Goal: Transaction & Acquisition: Purchase product/service

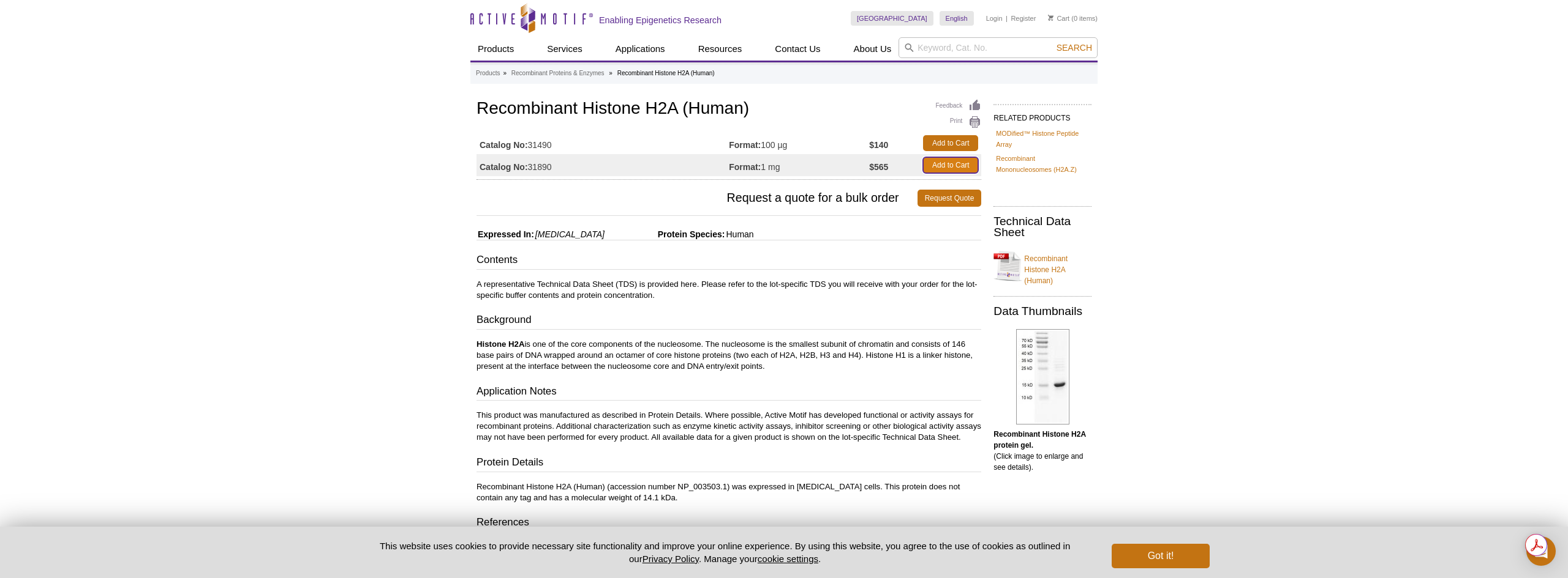
click at [953, 166] on link "Add to Cart" at bounding box center [951, 165] width 55 height 16
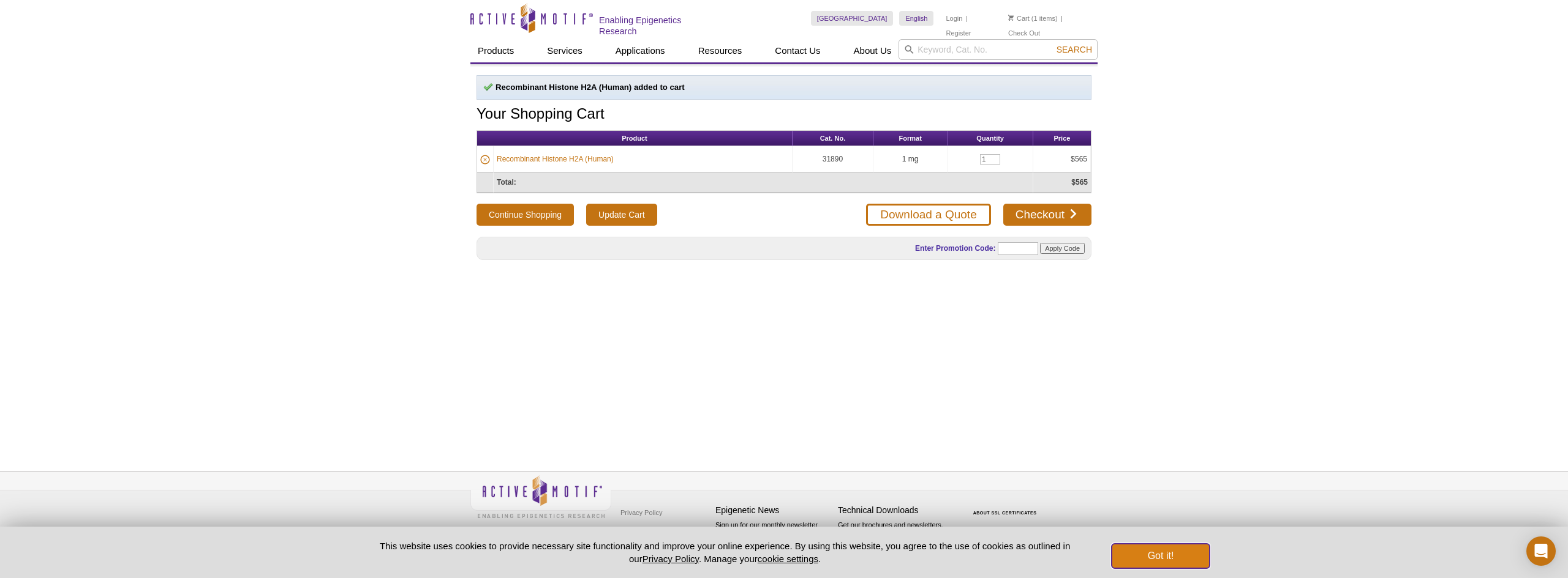
click at [1176, 562] on button "Got it!" at bounding box center [1160, 556] width 98 height 25
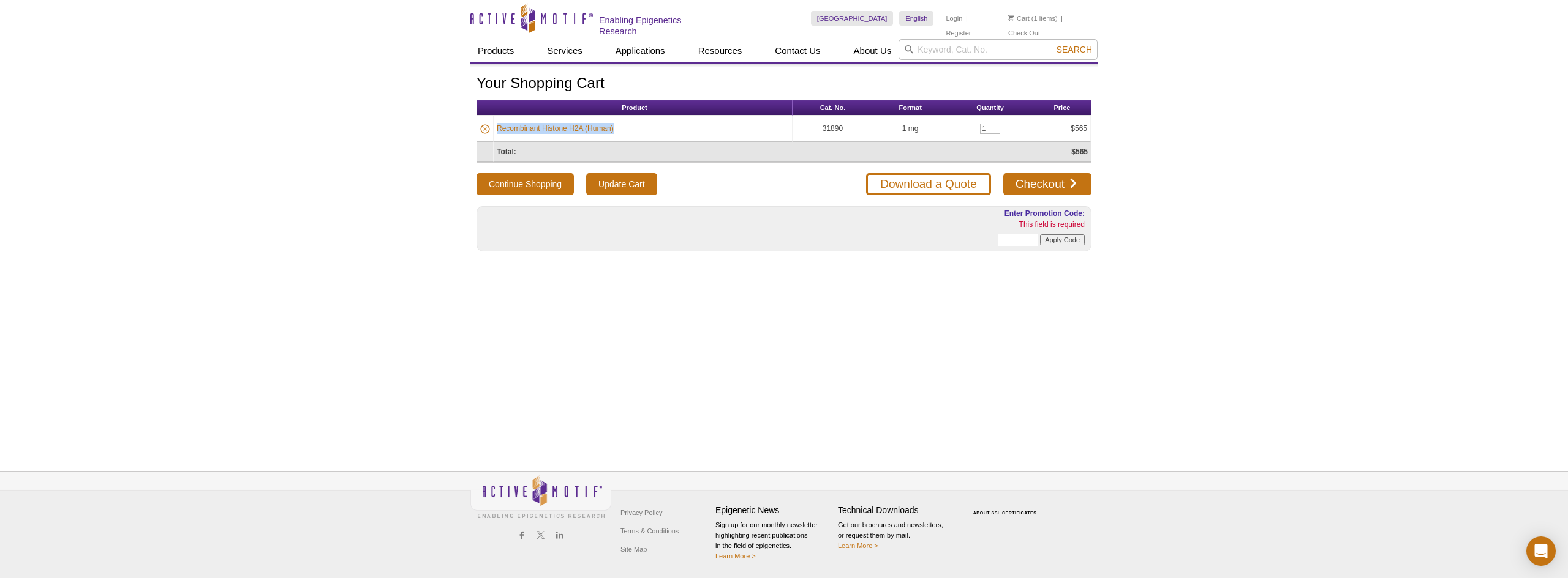
drag, startPoint x: 619, startPoint y: 130, endPoint x: 497, endPoint y: 126, distance: 122.1
click at [497, 126] on td "Recombinant Histone H2A (Human)" at bounding box center [643, 128] width 299 height 26
copy link "Recombinant Histone H2A (Human)"
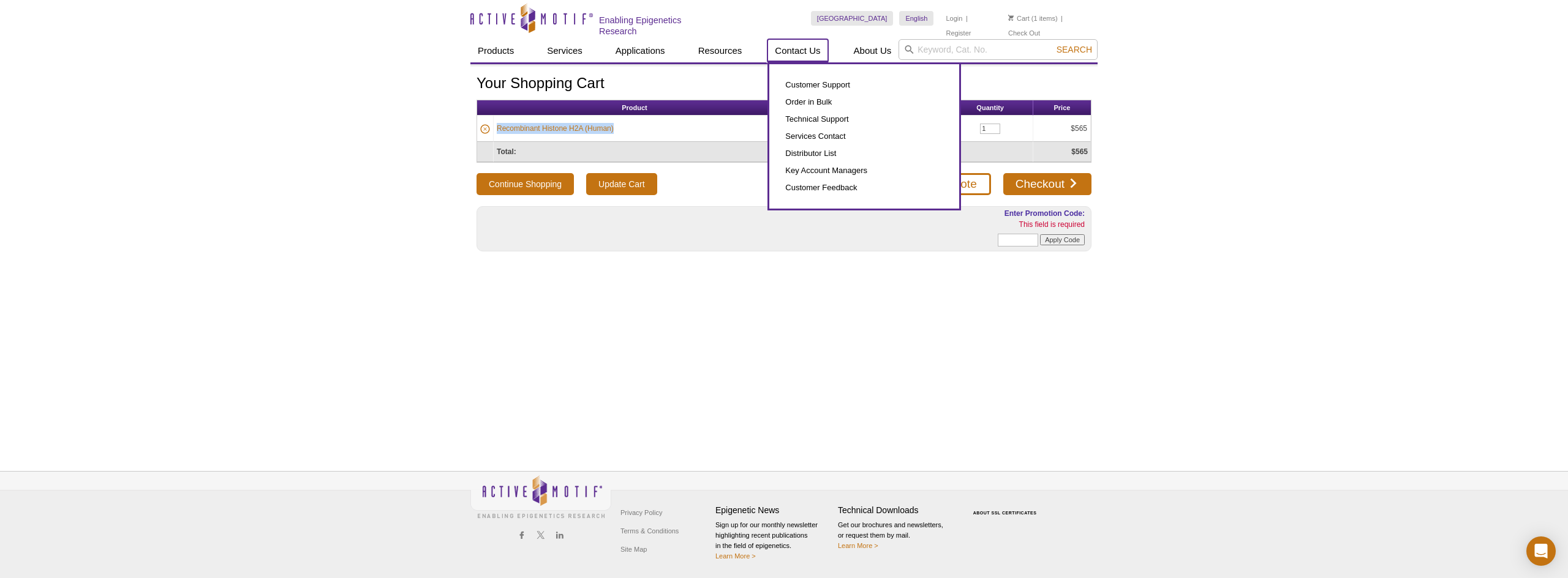
click at [805, 48] on link "Contact Us" at bounding box center [797, 51] width 60 height 23
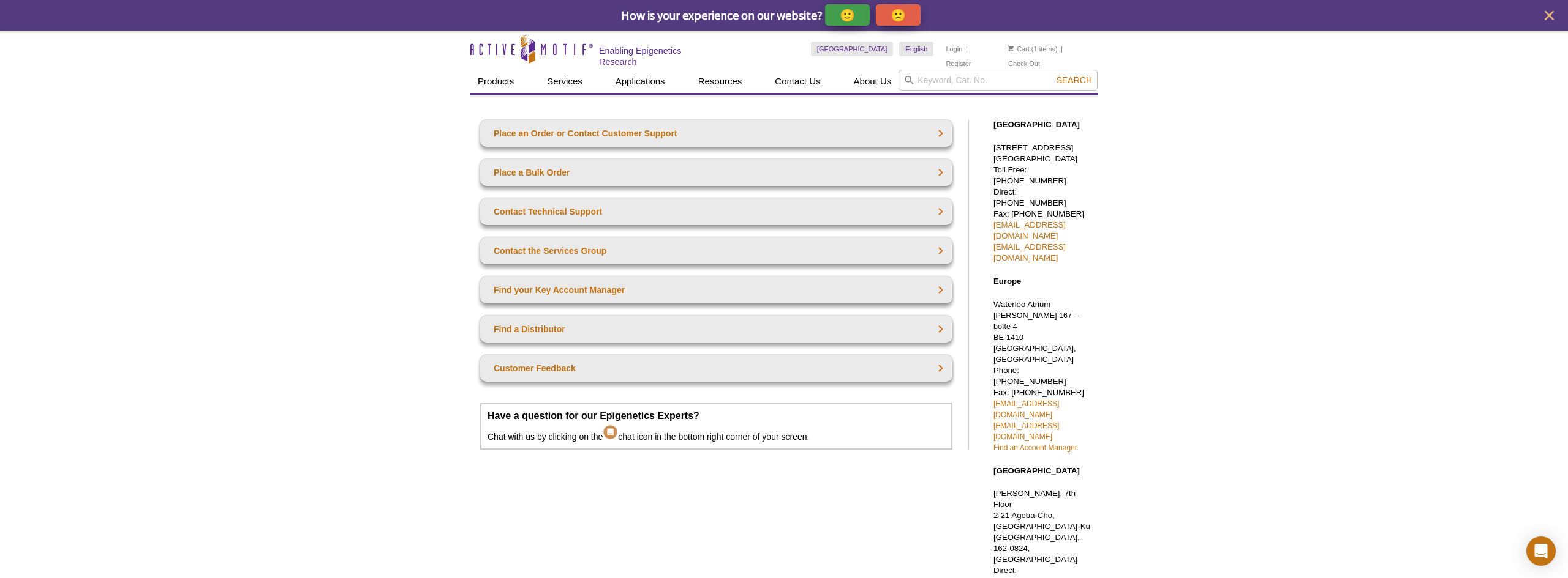
click at [1009, 44] on li "Cart (1 items)" at bounding box center [1033, 49] width 50 height 15
click at [1022, 47] on link "Cart" at bounding box center [1019, 49] width 21 height 9
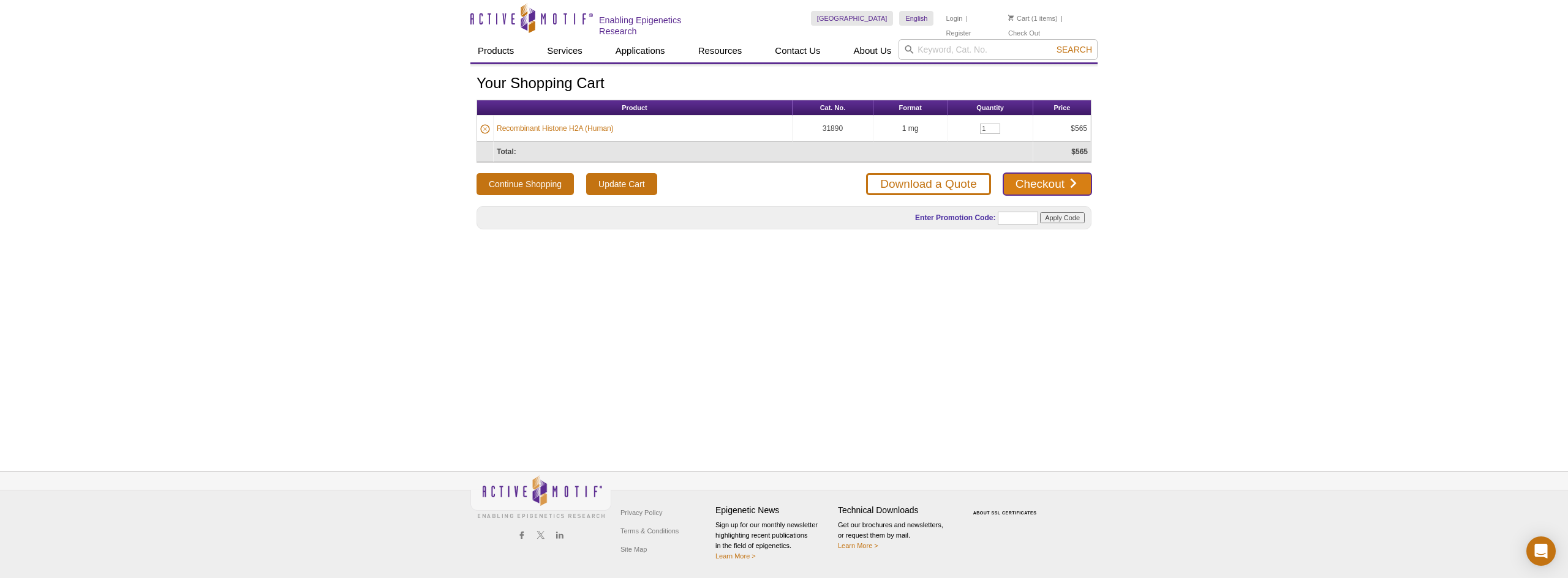
click at [1062, 177] on link "Checkout" at bounding box center [1047, 184] width 88 height 22
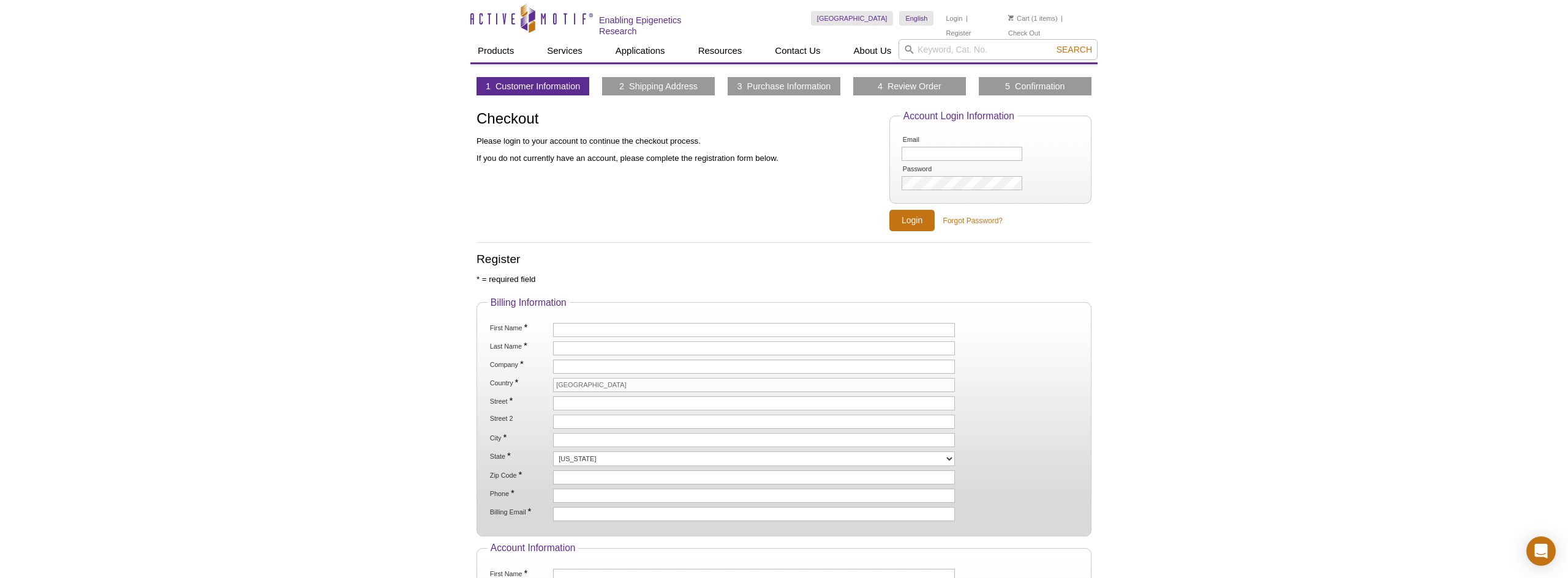
scroll to position [3, 0]
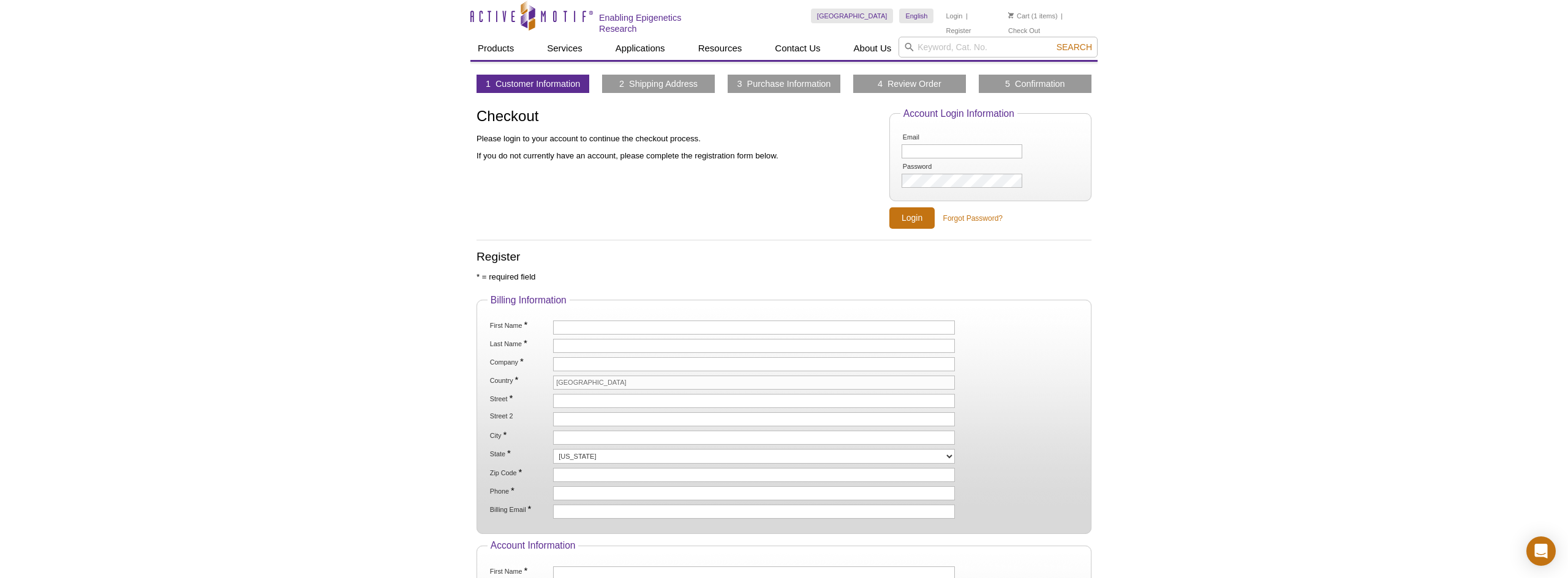
click at [937, 140] on li "Email" at bounding box center [990, 146] width 180 height 27
click at [937, 149] on input "Email" at bounding box center [962, 151] width 121 height 14
click at [1214, 120] on div "Active Motif Logo Enabling Epigenetics Research 1 Search Skip to content Active…" at bounding box center [784, 411] width 1568 height 827
click at [635, 322] on input "First Name *" at bounding box center [754, 327] width 402 height 14
type input "Wang"
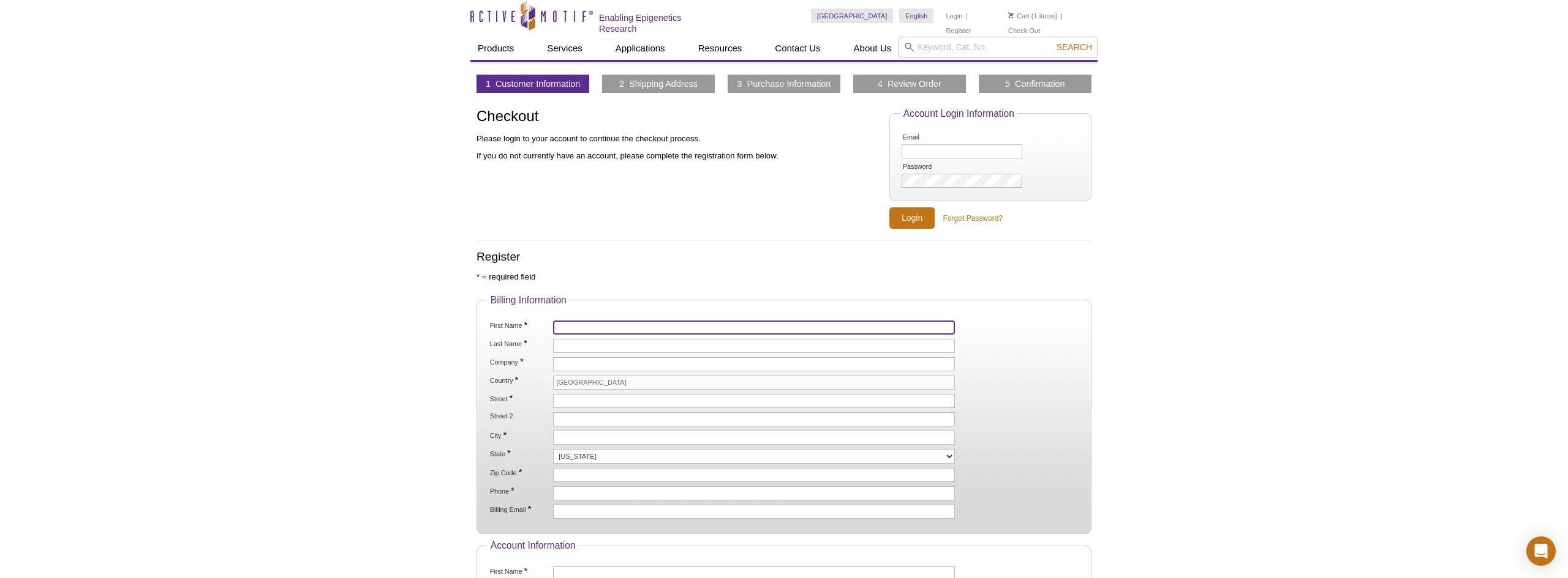
type input "Lab"
type input "Biomedical Engineering - UT Austin"
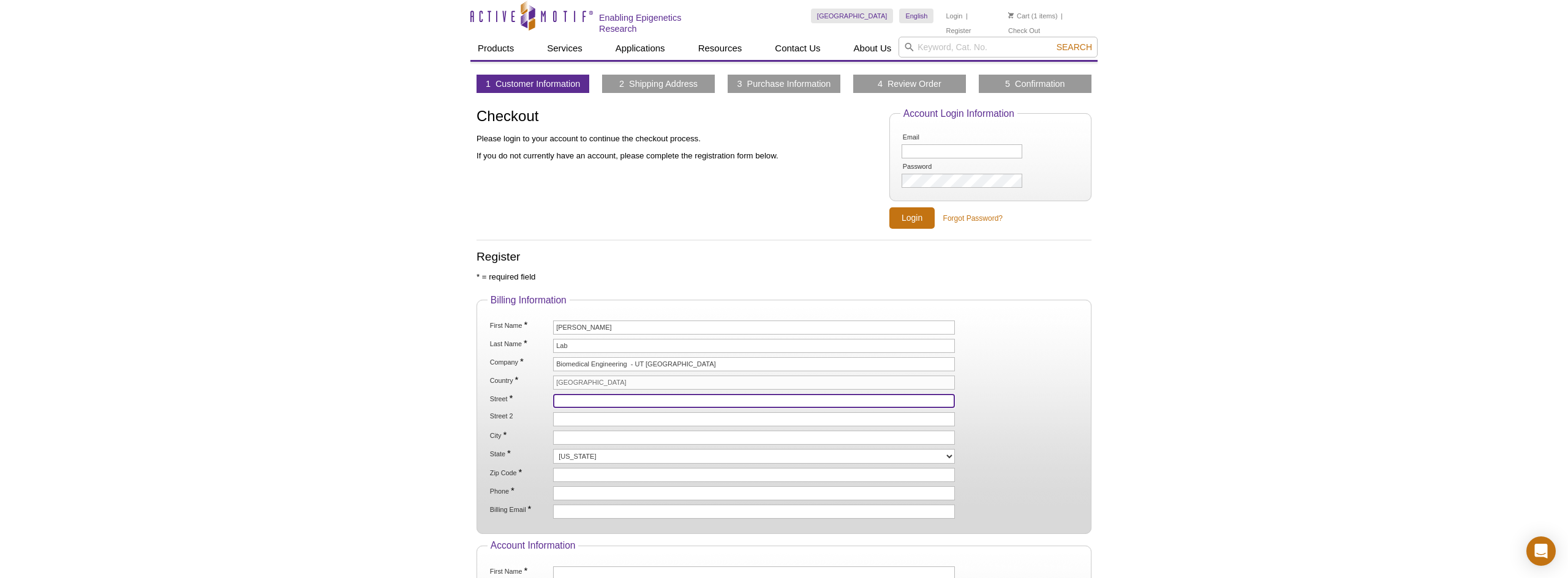
type input "Baker Lab, 107 W. Dean Keeton Street"
type input "BME 3.314"
type input "Austin"
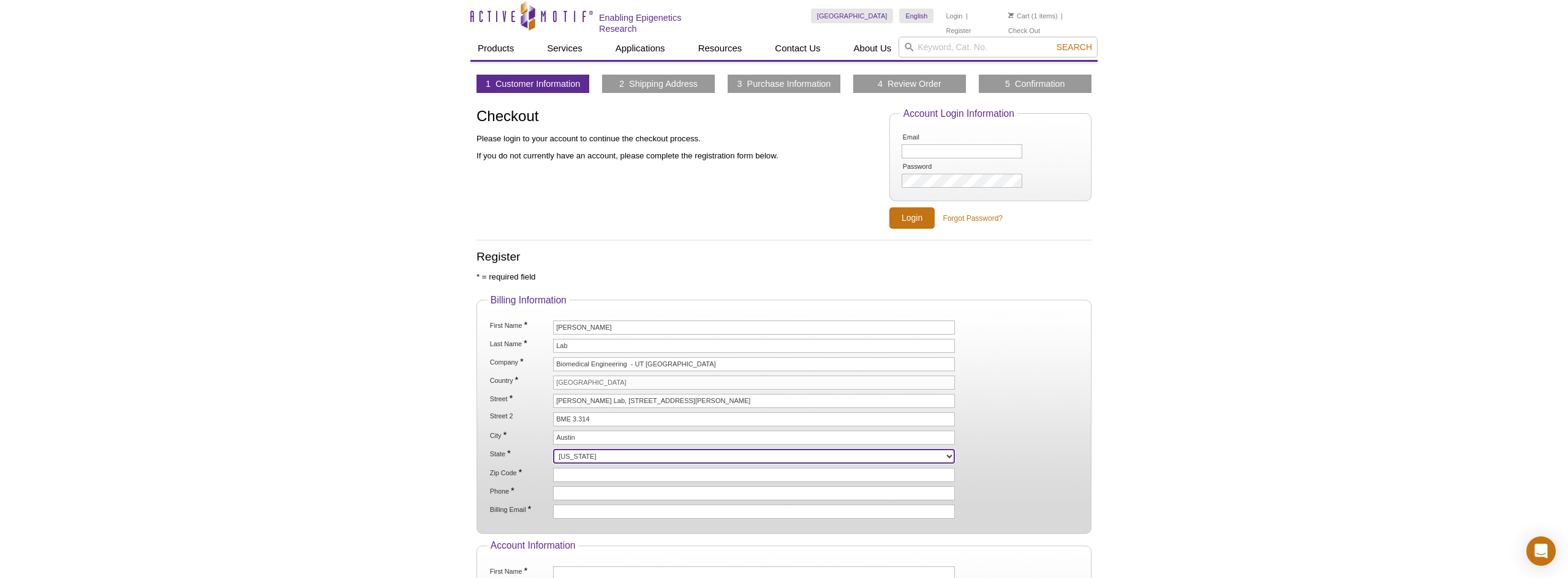
select select "TX"
type input "78712"
type input "5124712581"
type input "dennis.campa@austin.utexas.edu"
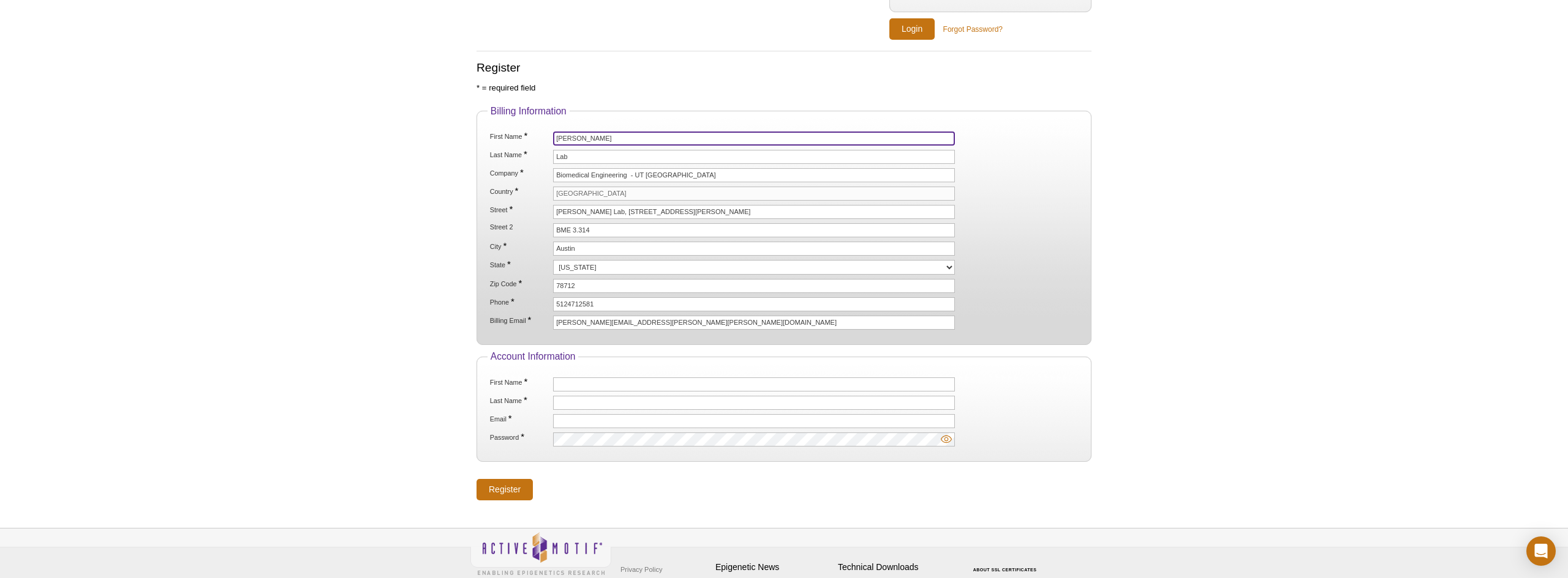
scroll to position [198, 0]
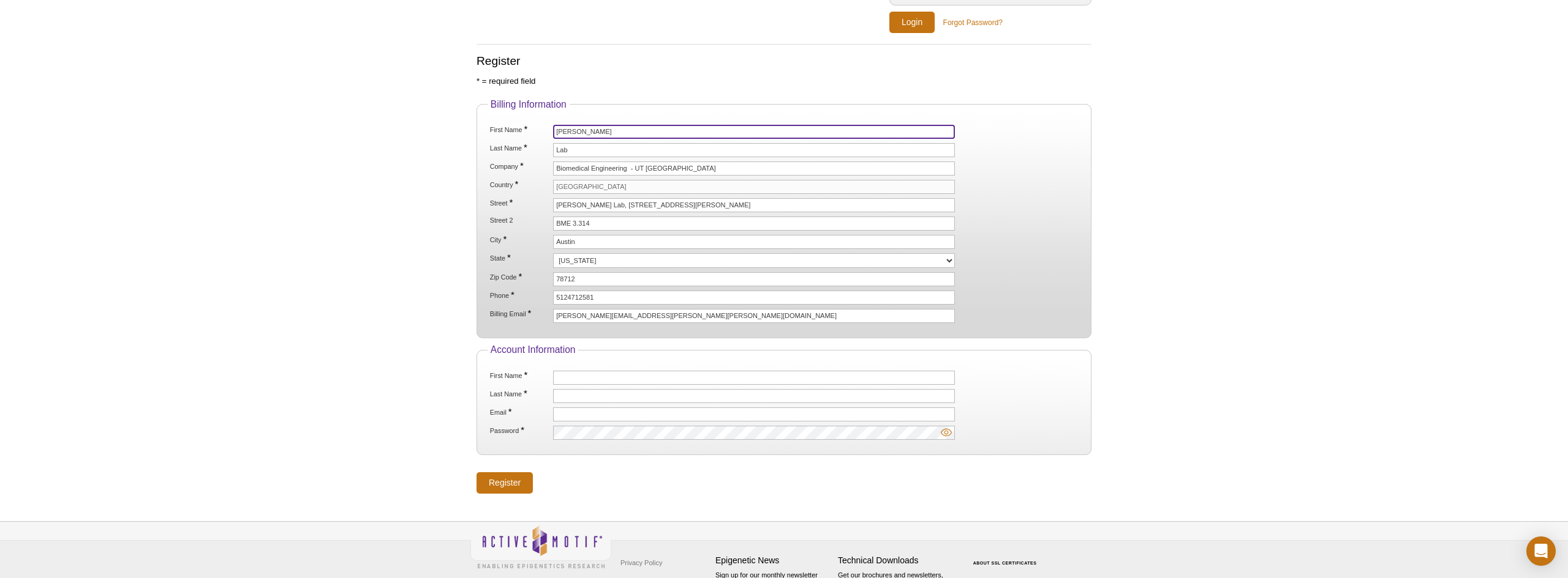
drag, startPoint x: 589, startPoint y: 130, endPoint x: 514, endPoint y: 122, distance: 75.4
click at [514, 122] on fieldset "Billing Information First Name * Wang Last Name * Lab Company * Biomedical Engi…" at bounding box center [784, 219] width 615 height 240
type input "Dennis"
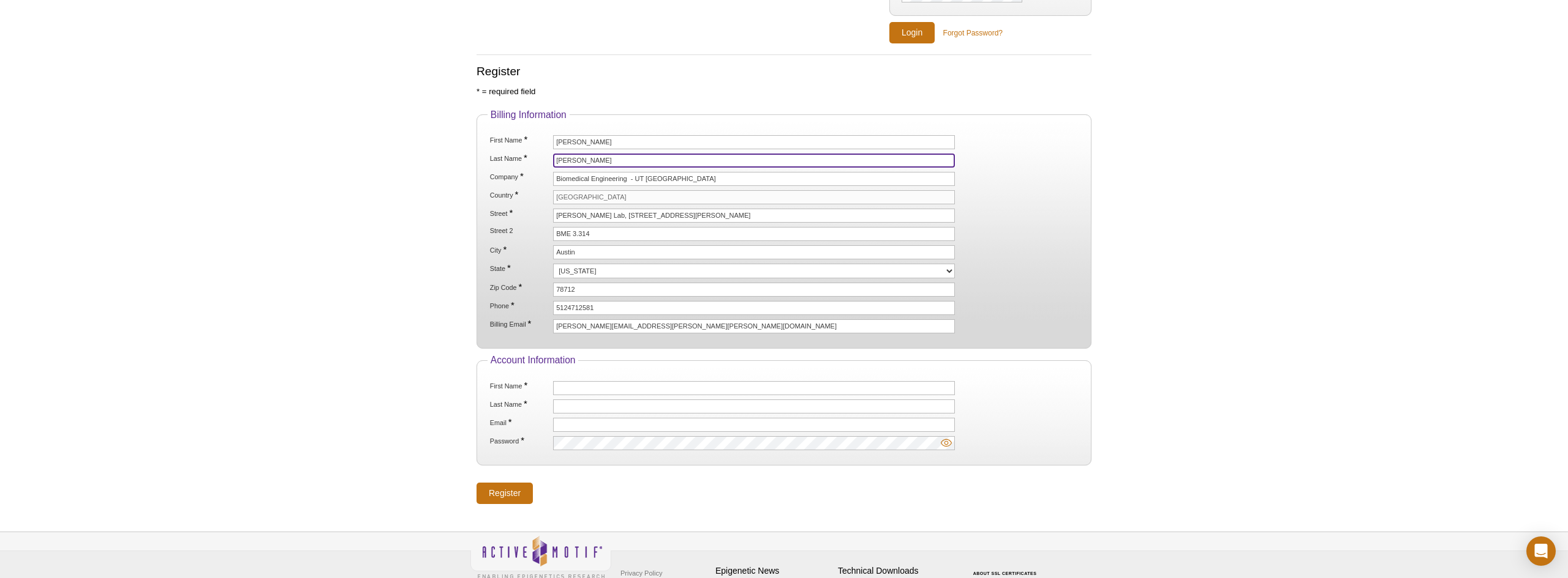
type input "Campa"
click at [863, 200] on input "[GEOGRAPHIC_DATA]" at bounding box center [754, 197] width 402 height 14
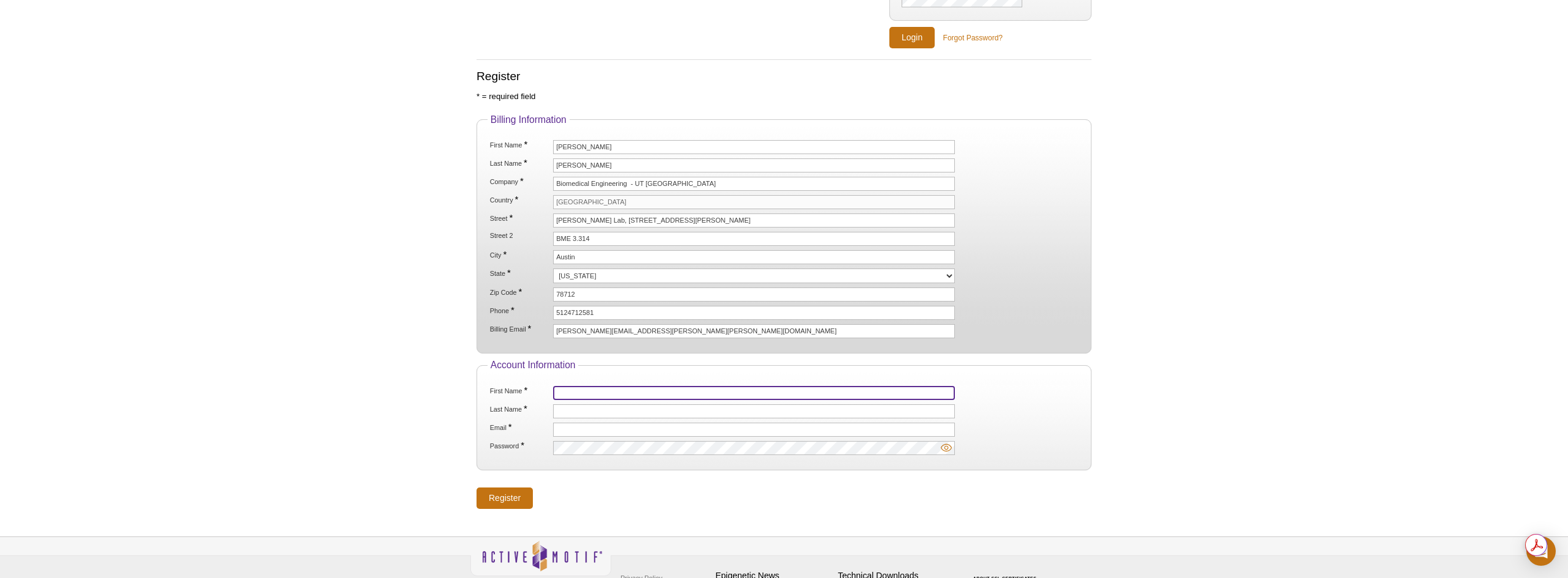
click at [595, 389] on input "First Name *" at bounding box center [754, 393] width 402 height 14
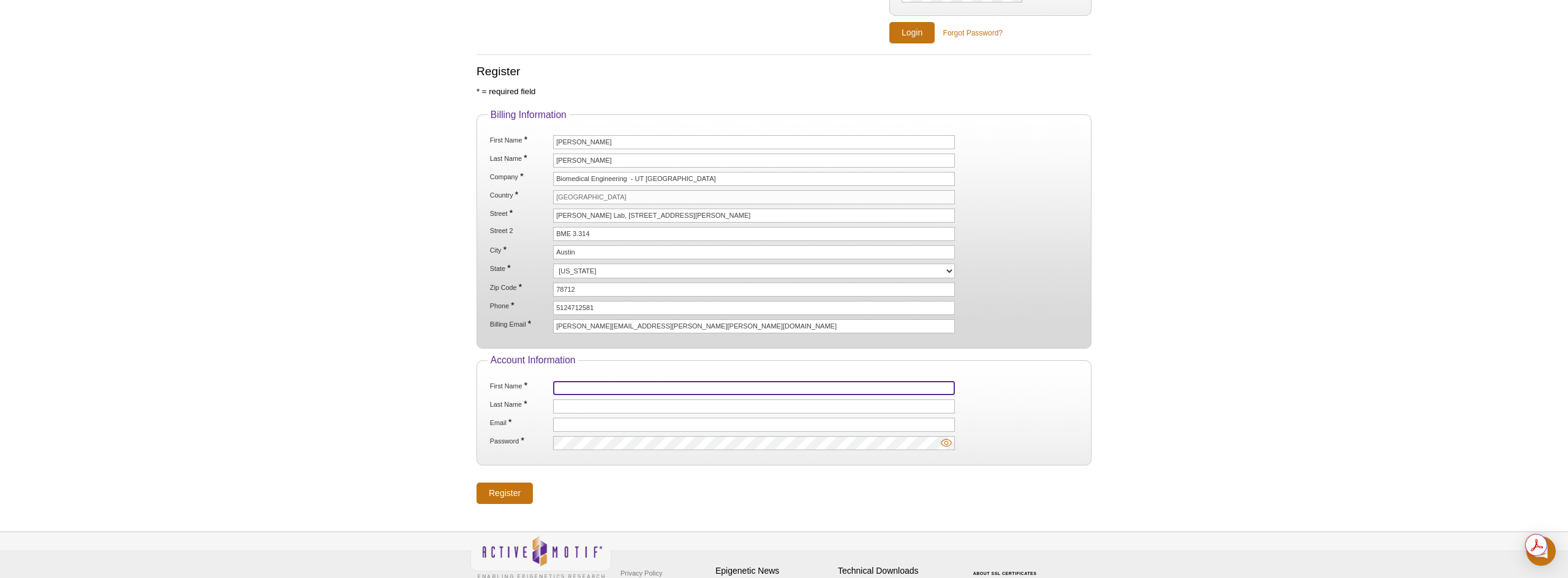
scroll to position [189, 0]
type input "Dennis"
type input "Campa"
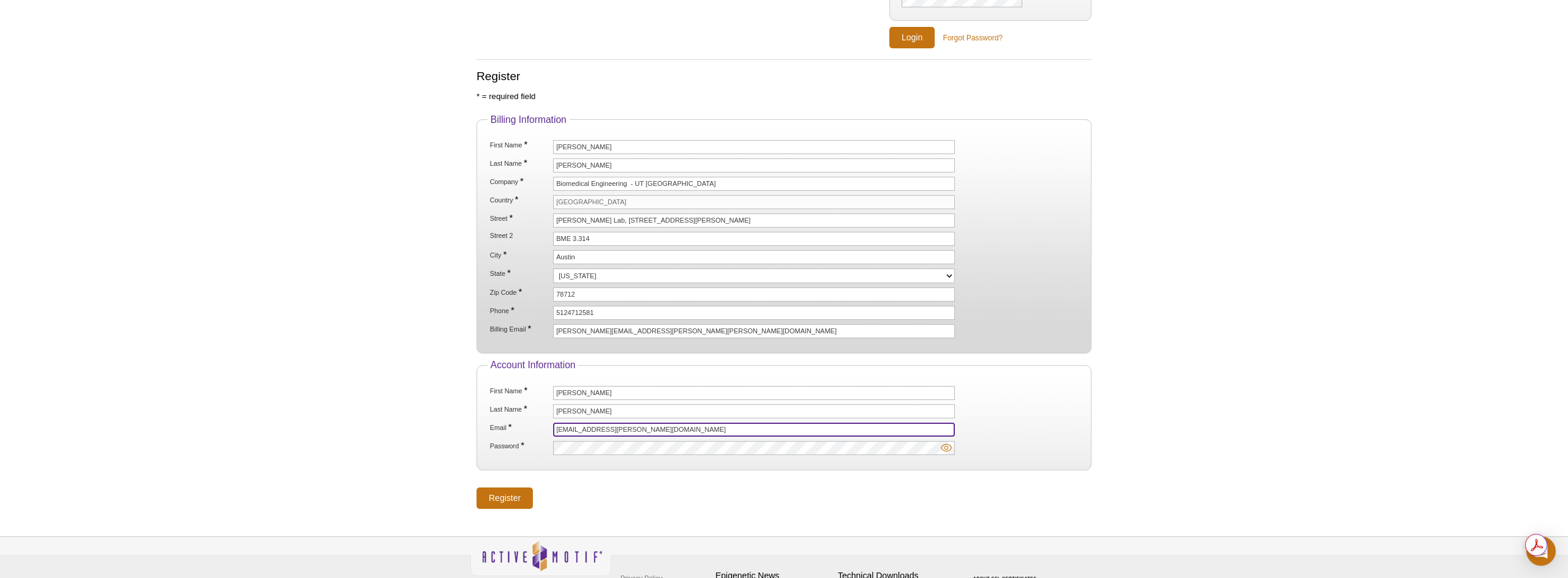
drag, startPoint x: 654, startPoint y: 426, endPoint x: 560, endPoint y: 427, distance: 94.0
click at [560, 427] on input "sogu.sohn@utexas.edu" at bounding box center [754, 429] width 402 height 14
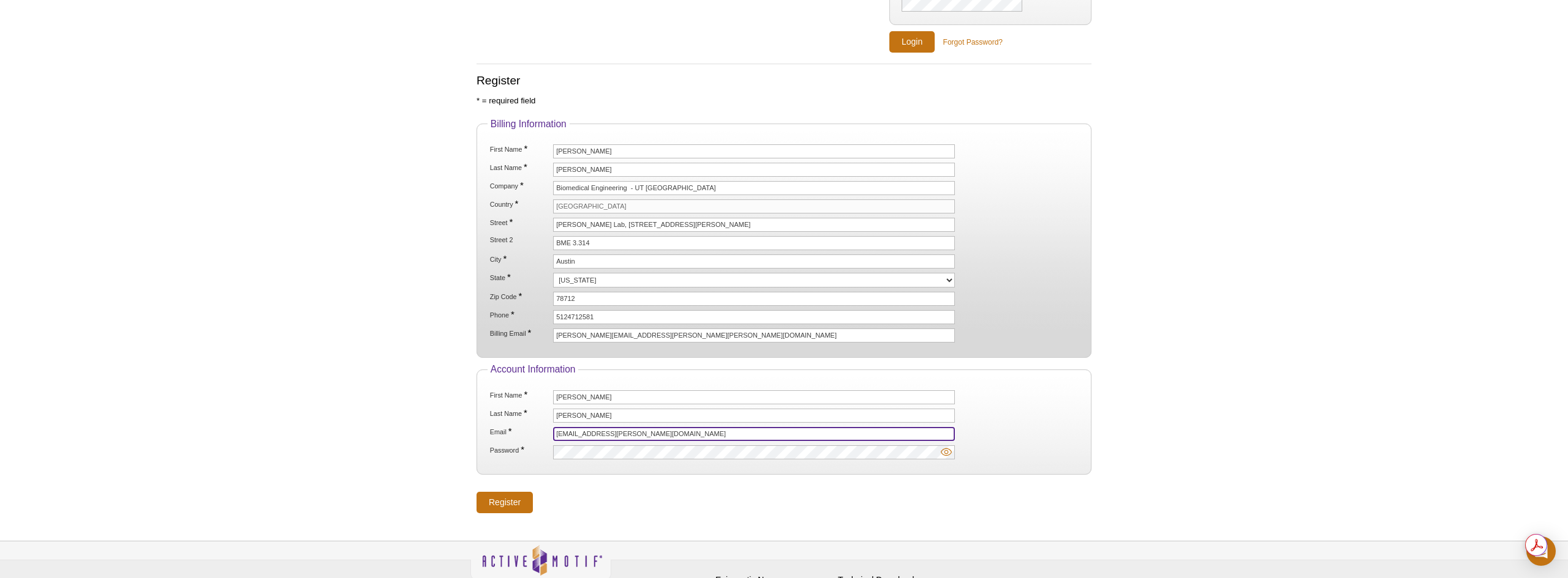
type input "s"
type input "dennis.campa@austin.utexas.edu"
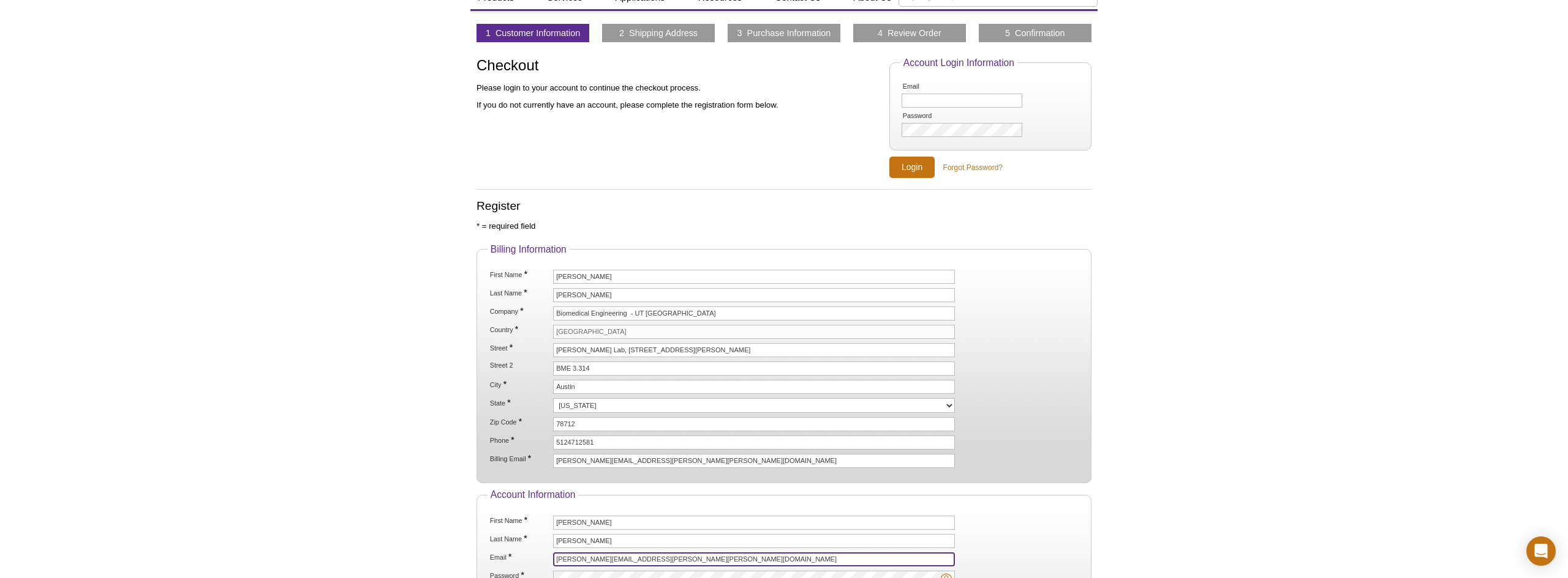
scroll to position [43, 0]
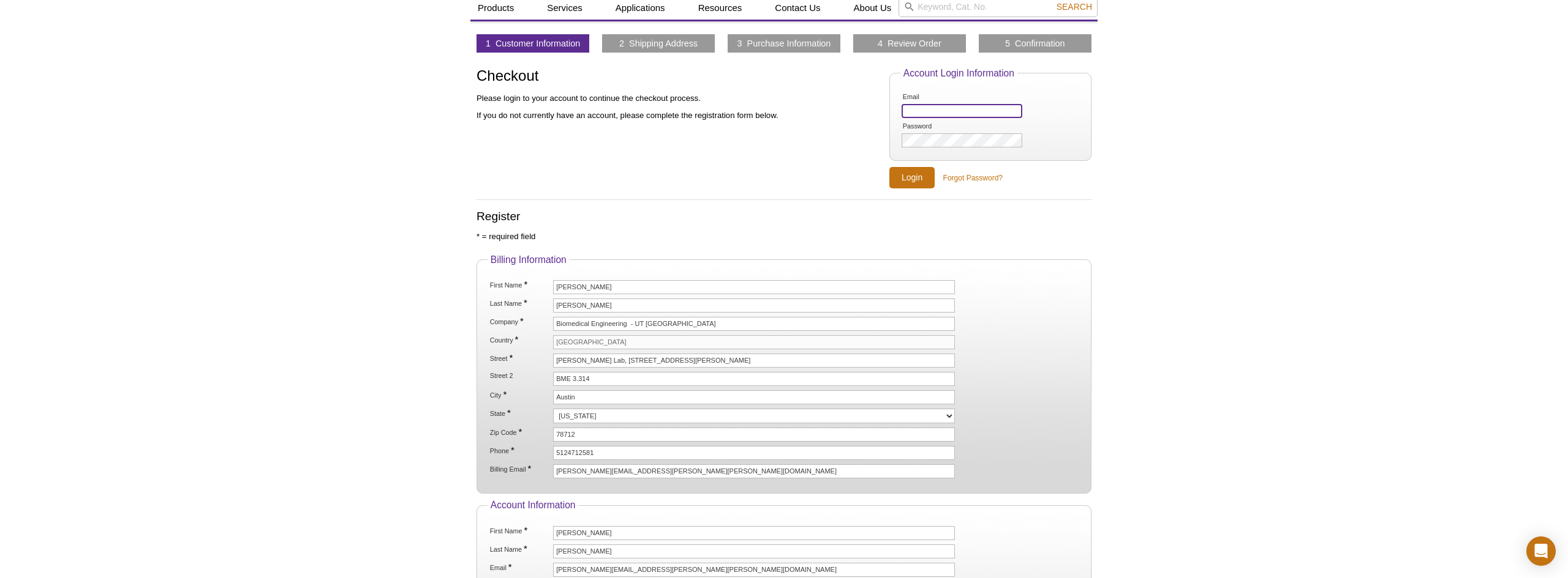
click at [933, 106] on input "Email" at bounding box center [962, 111] width 121 height 14
type input "s"
type input "dennis.campa@austin.utexas.edu"
drag, startPoint x: 1015, startPoint y: 110, endPoint x: 889, endPoint y: 102, distance: 126.3
click at [889, 102] on fieldset "Account Login Information Email dennis.campa@austin.utexas.edu Password" at bounding box center [990, 115] width 202 height 94
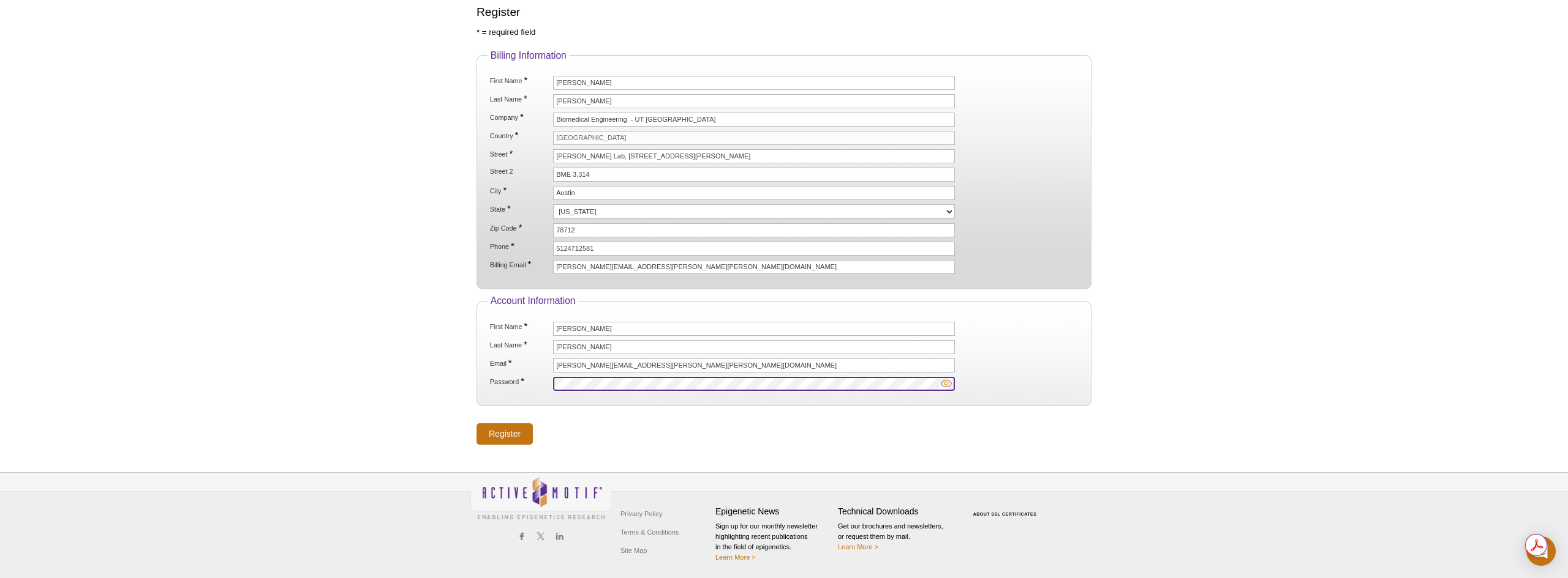
scroll to position [242, 0]
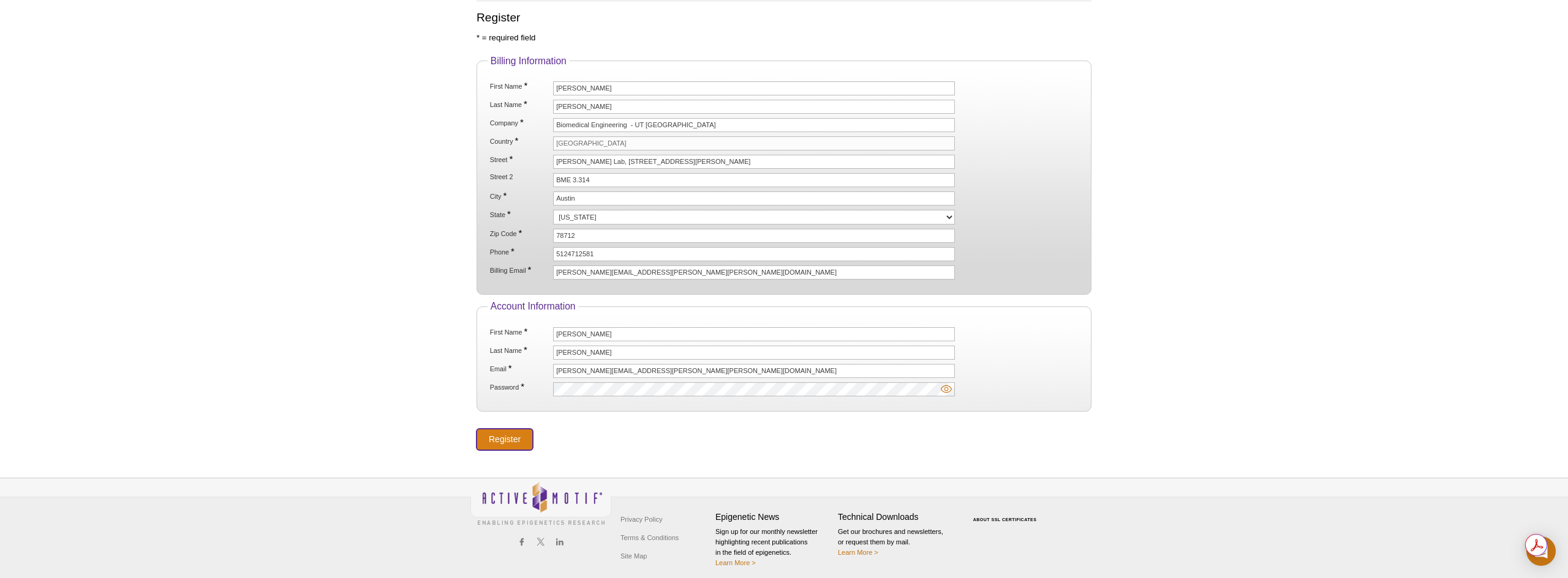
click at [514, 438] on input "Register" at bounding box center [505, 440] width 56 height 21
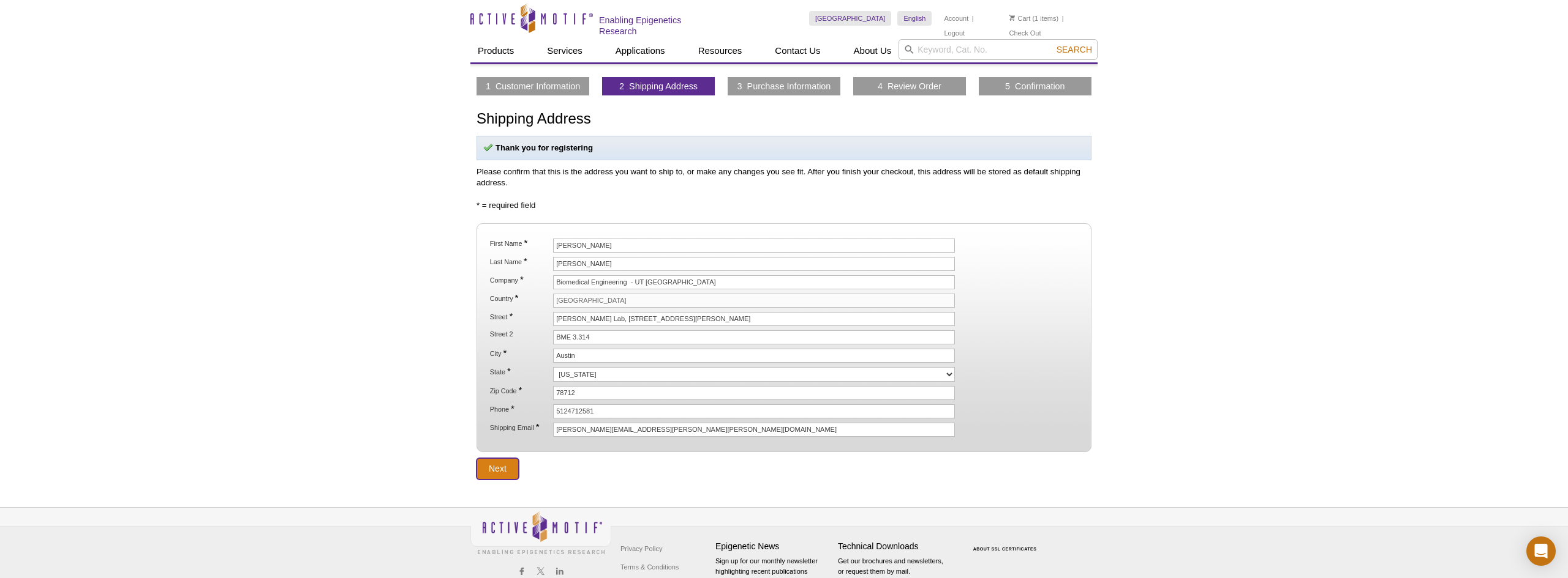
click at [507, 472] on input "Next" at bounding box center [497, 469] width 42 height 21
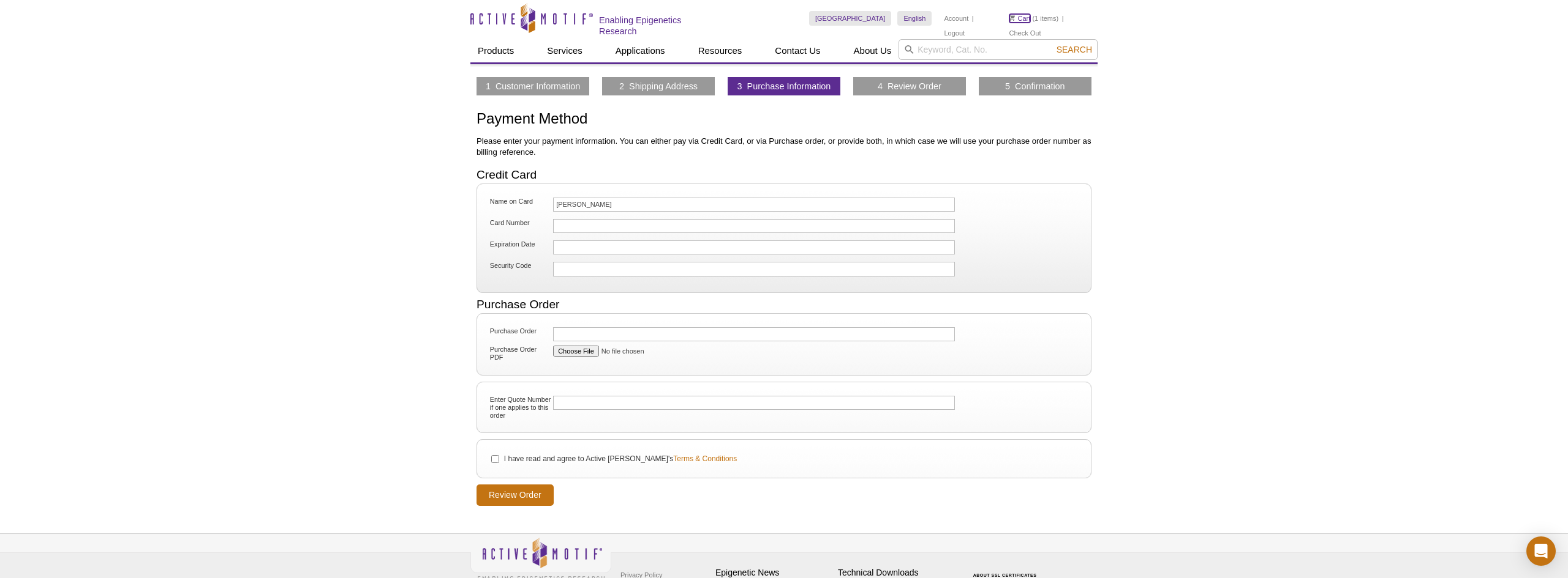
click at [1024, 21] on link "Cart" at bounding box center [1020, 18] width 21 height 9
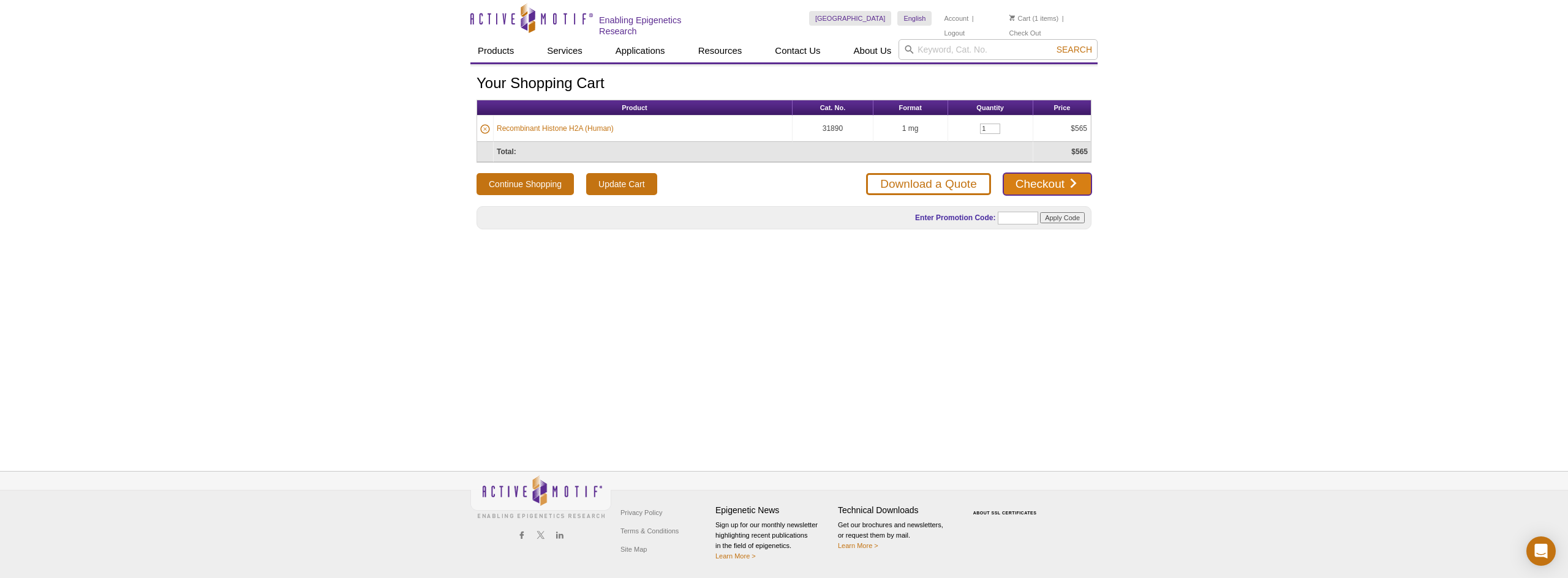
click at [1059, 181] on link "Checkout" at bounding box center [1047, 184] width 88 height 22
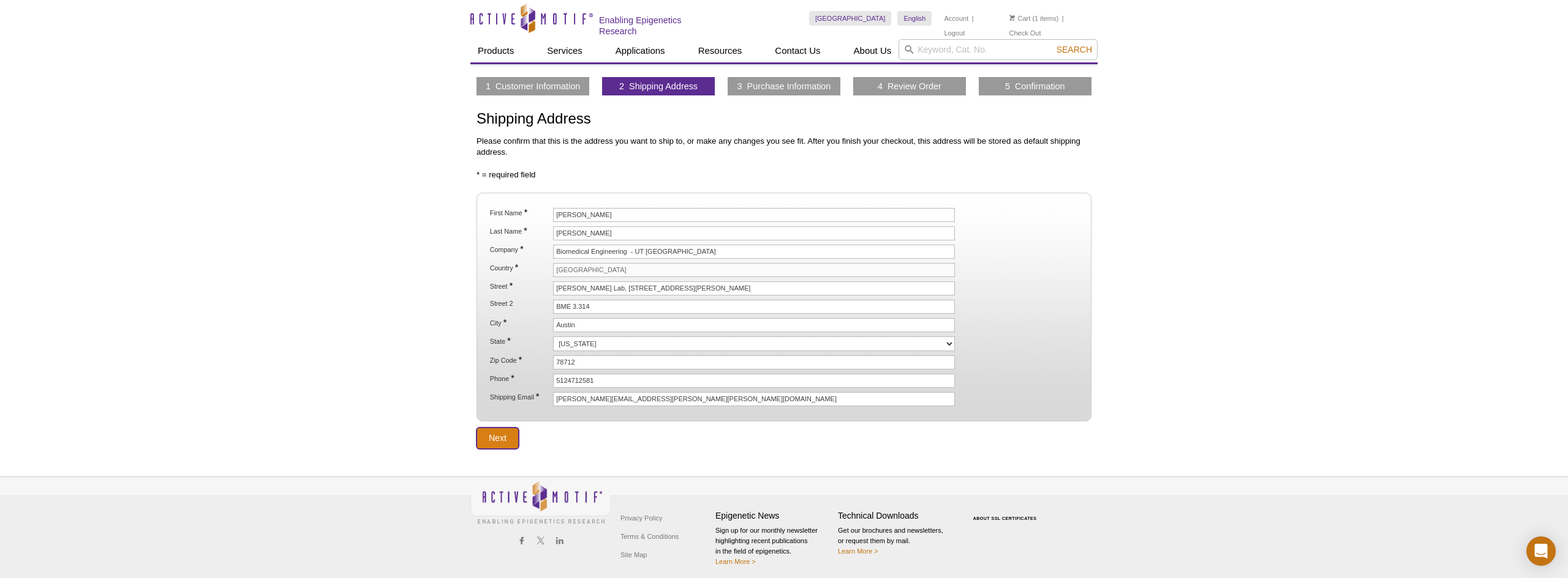
click at [500, 438] on input "Next" at bounding box center [497, 438] width 42 height 21
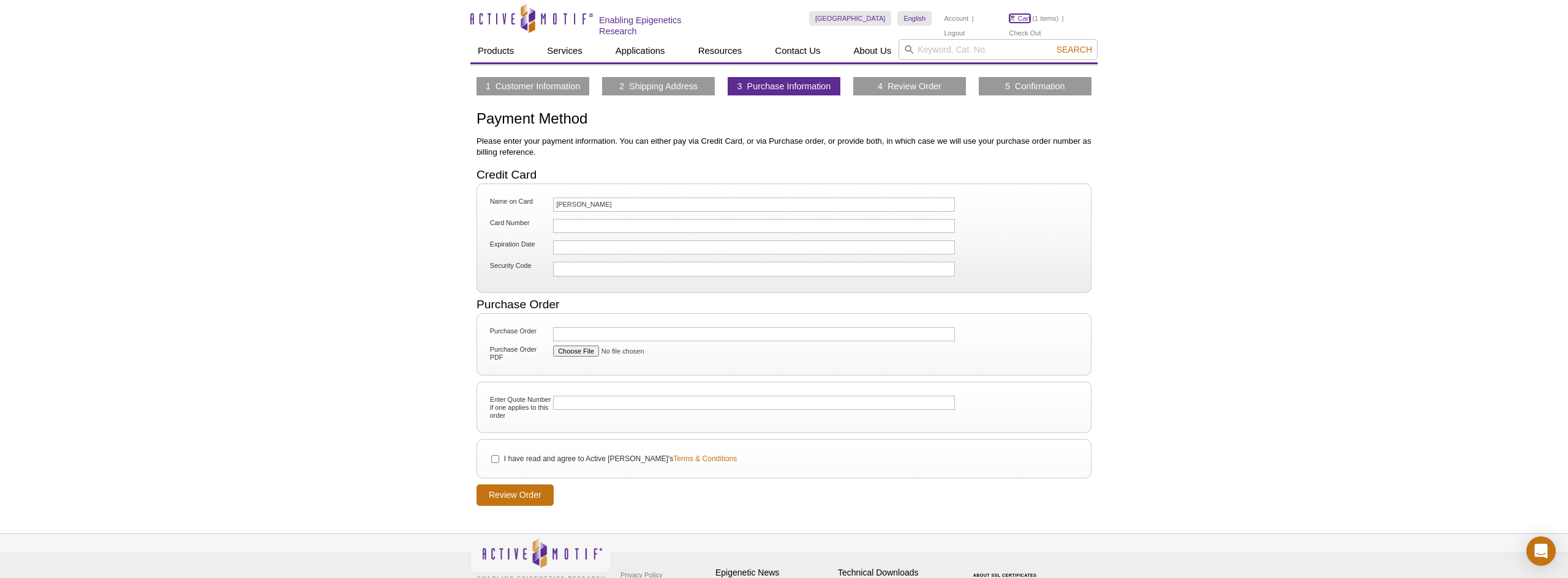
click at [1022, 21] on link "Cart" at bounding box center [1020, 18] width 21 height 9
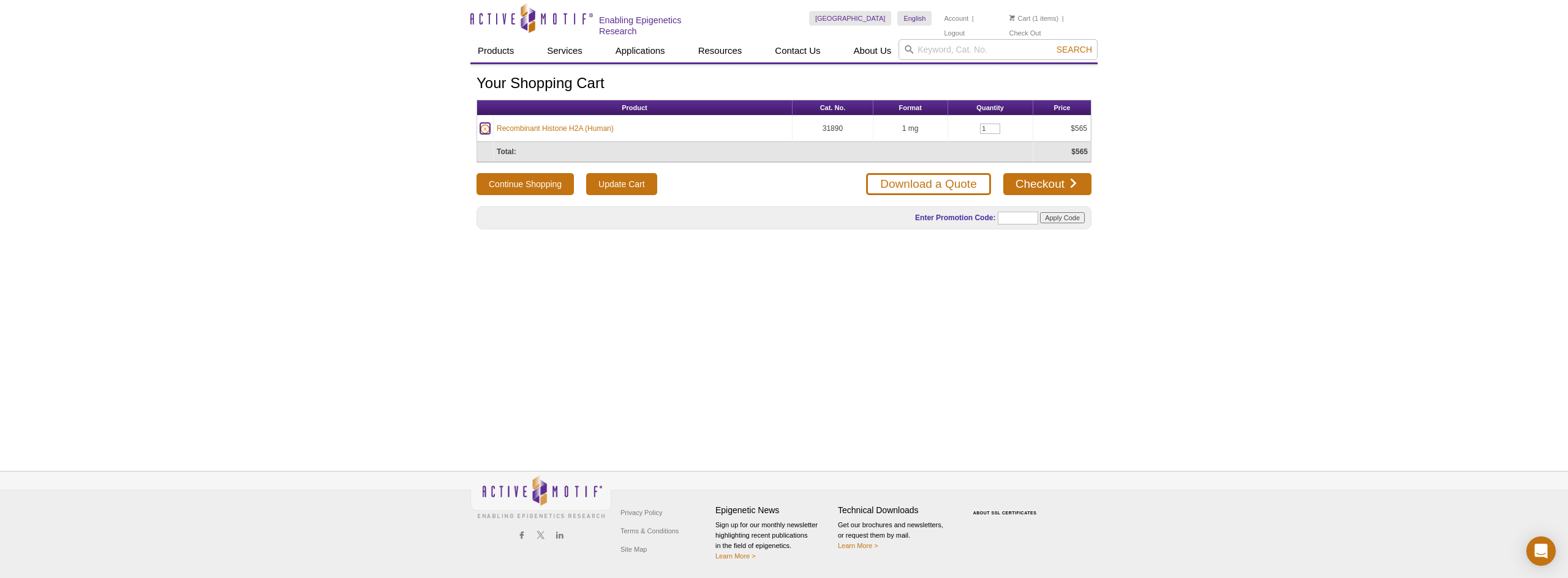
click at [488, 130] on icon at bounding box center [485, 130] width 9 height 9
